Goal: Task Accomplishment & Management: Use online tool/utility

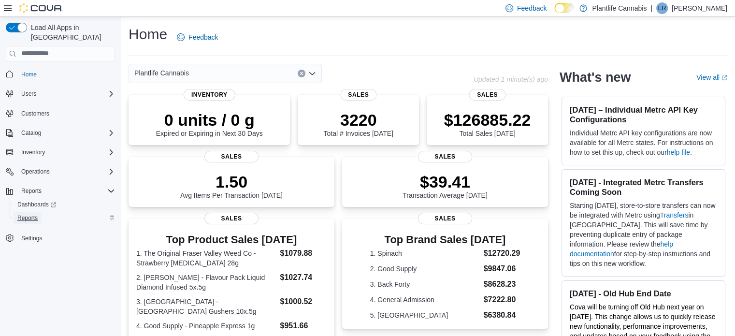
click at [23, 212] on span "Reports" at bounding box center [27, 218] width 20 height 12
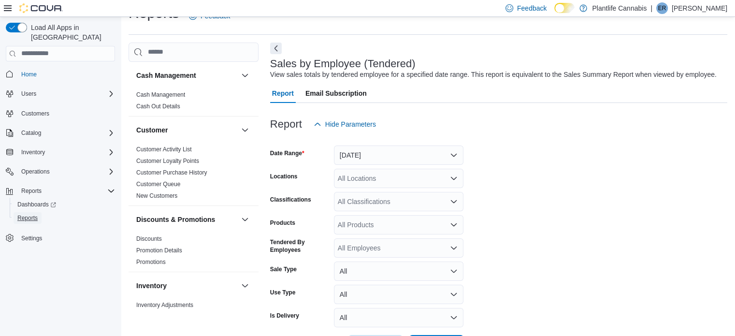
scroll to position [22, 0]
click at [358, 152] on button "[DATE]" at bounding box center [398, 153] width 129 height 19
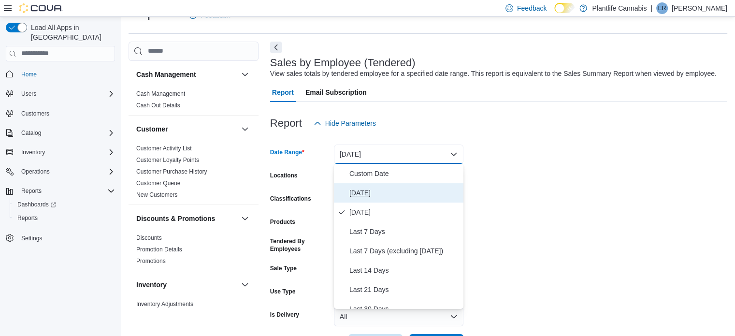
click at [382, 195] on span "[DATE]" at bounding box center [404, 193] width 110 height 12
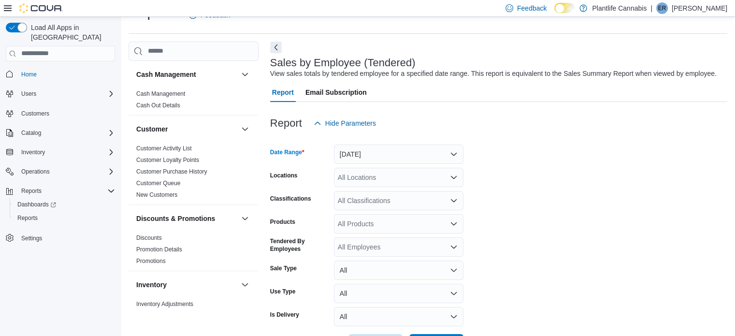
click at [402, 175] on div "All Locations" at bounding box center [398, 177] width 129 height 19
type input "*"
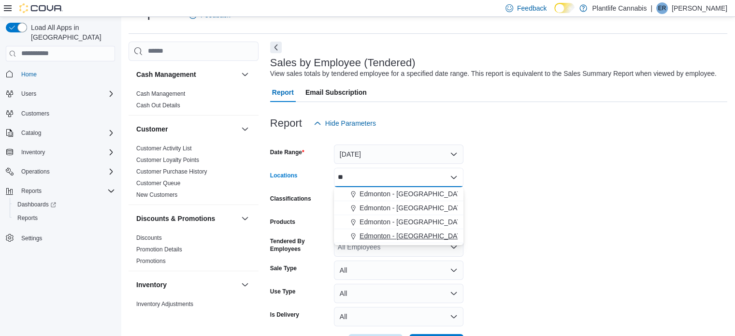
type input "**"
click at [410, 237] on span "Edmonton - [GEOGRAPHIC_DATA]" at bounding box center [412, 236] width 107 height 10
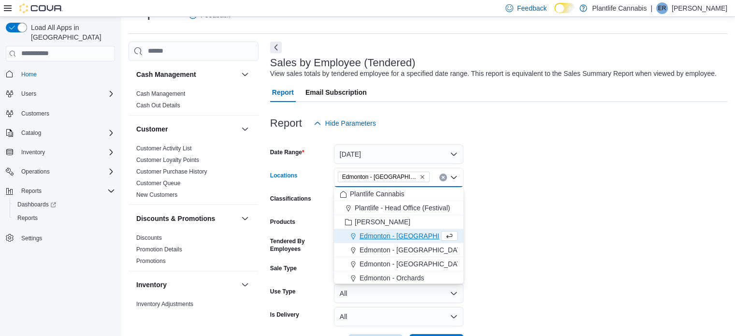
click at [577, 171] on form "Date Range [DATE] Locations [GEOGRAPHIC_DATA] - [GEOGRAPHIC_DATA] Combo box. Se…" at bounding box center [498, 243] width 457 height 220
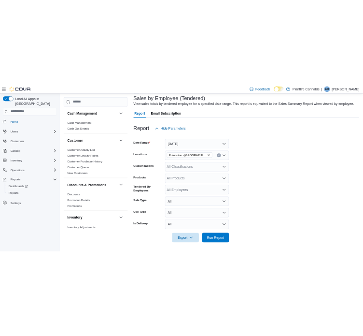
scroll to position [58, 0]
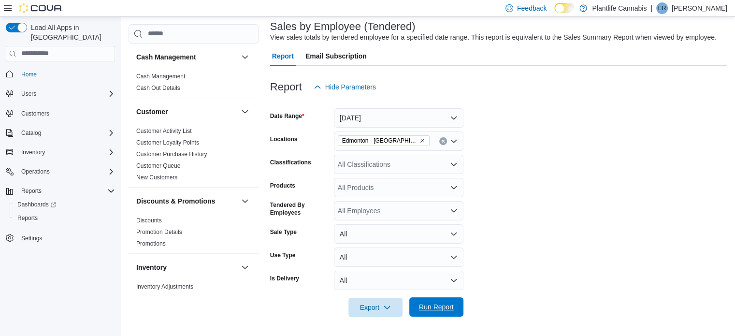
click at [426, 315] on span "Run Report" at bounding box center [436, 306] width 42 height 19
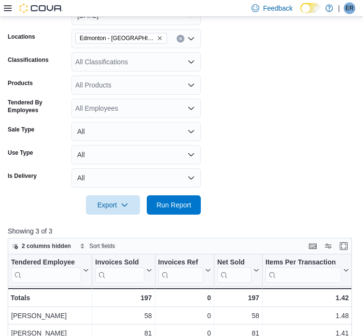
scroll to position [348, 0]
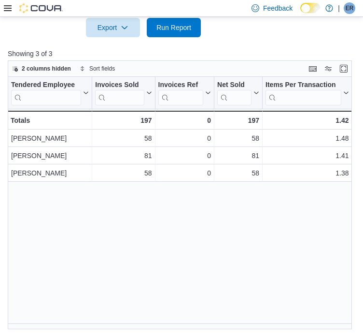
click at [199, 328] on div "Reports Feedback Sales by Employee (Tendered) View sales totals by tendered emp…" at bounding box center [181, 3] width 363 height 668
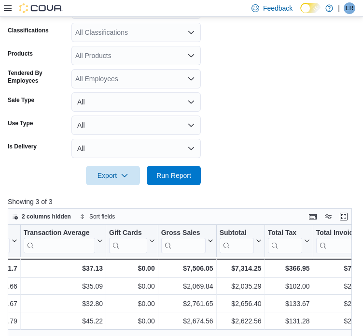
scroll to position [0, 0]
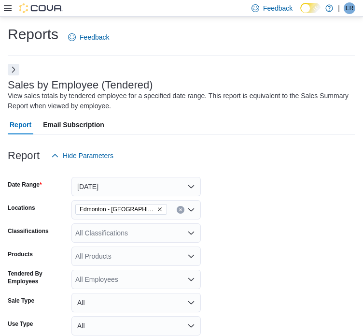
click at [126, 235] on div "All Classifications" at bounding box center [135, 232] width 129 height 19
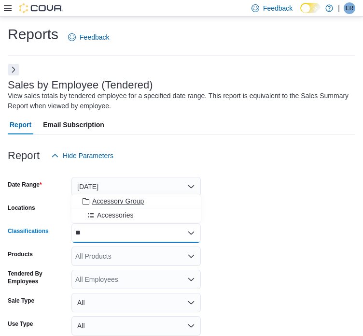
type input "**"
click at [141, 204] on span "Accessory Group" at bounding box center [118, 201] width 52 height 10
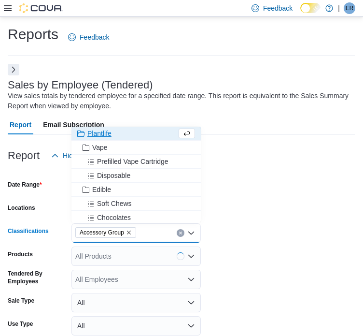
click at [246, 184] on form "Date Range Today Locations Edmonton - Winterburn Classifications Accessory Grou…" at bounding box center [182, 275] width 348 height 220
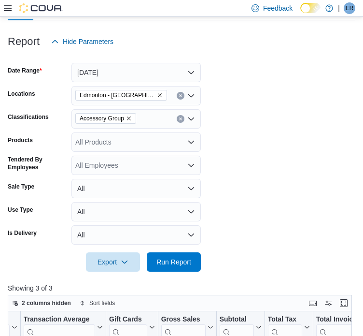
scroll to position [338, 0]
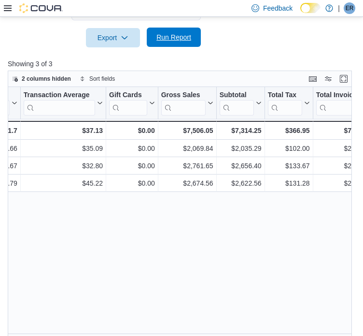
click at [176, 36] on span "Run Report" at bounding box center [173, 37] width 35 height 10
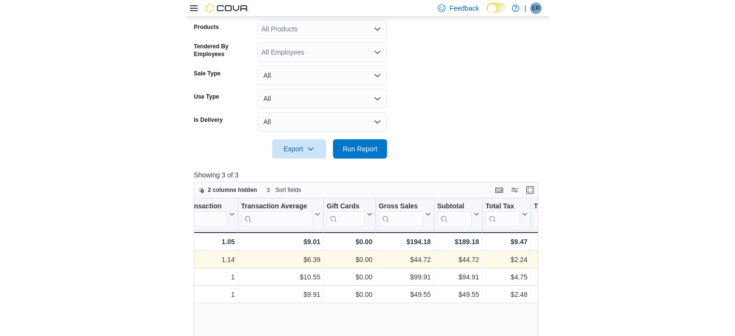
scroll to position [59, 0]
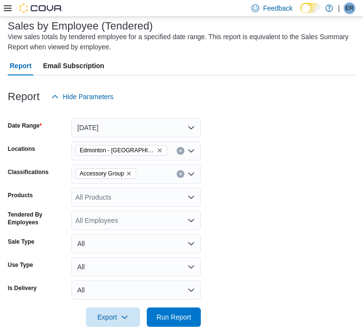
click at [180, 172] on icon "Clear input" at bounding box center [181, 174] width 4 height 4
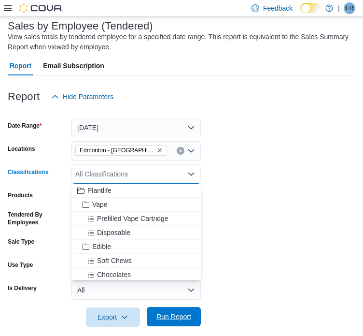
click at [178, 318] on span "Run Report" at bounding box center [173, 316] width 35 height 10
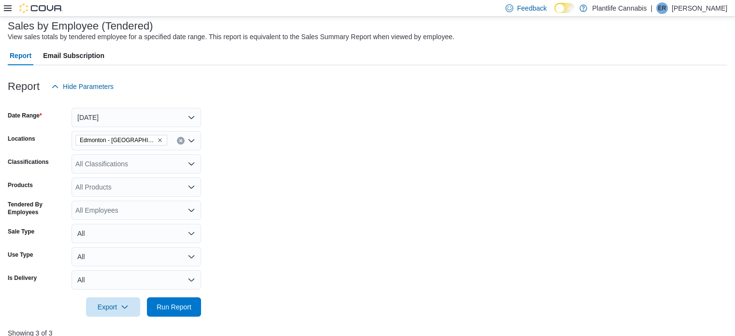
click at [328, 160] on form "Date Range Today Locations Edmonton - Winterburn Classifications All Classifica…" at bounding box center [367, 206] width 719 height 220
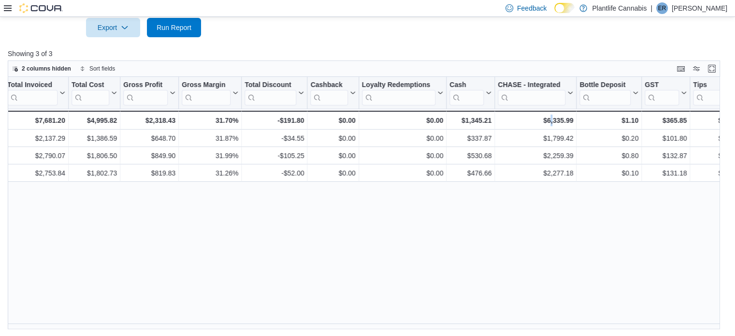
scroll to position [339, 0]
drag, startPoint x: 549, startPoint y: 329, endPoint x: 567, endPoint y: 327, distance: 18.0
click at [567, 327] on div "Reports Feedback Sales by Employee (Tendered) View sales totals by tendered emp…" at bounding box center [367, 7] width 735 height 658
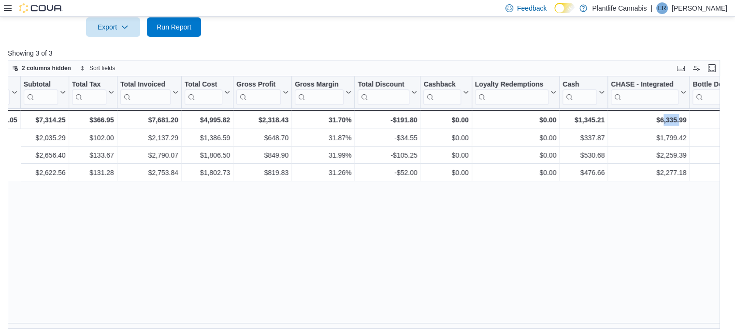
scroll to position [0, 588]
